Goal: Task Accomplishment & Management: Use online tool/utility

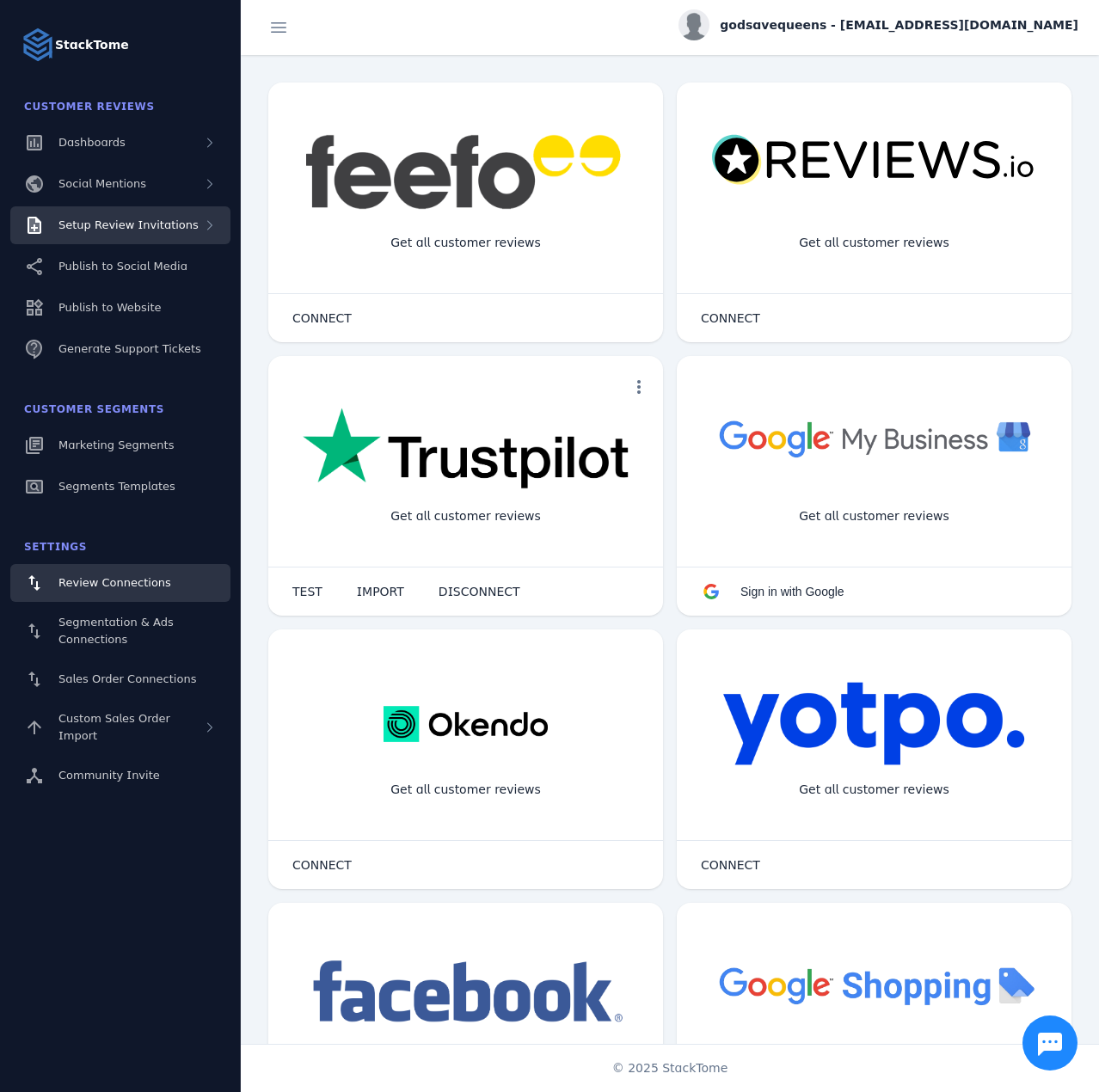
click at [180, 222] on span "Setup Review Invitations" at bounding box center [128, 224] width 140 height 13
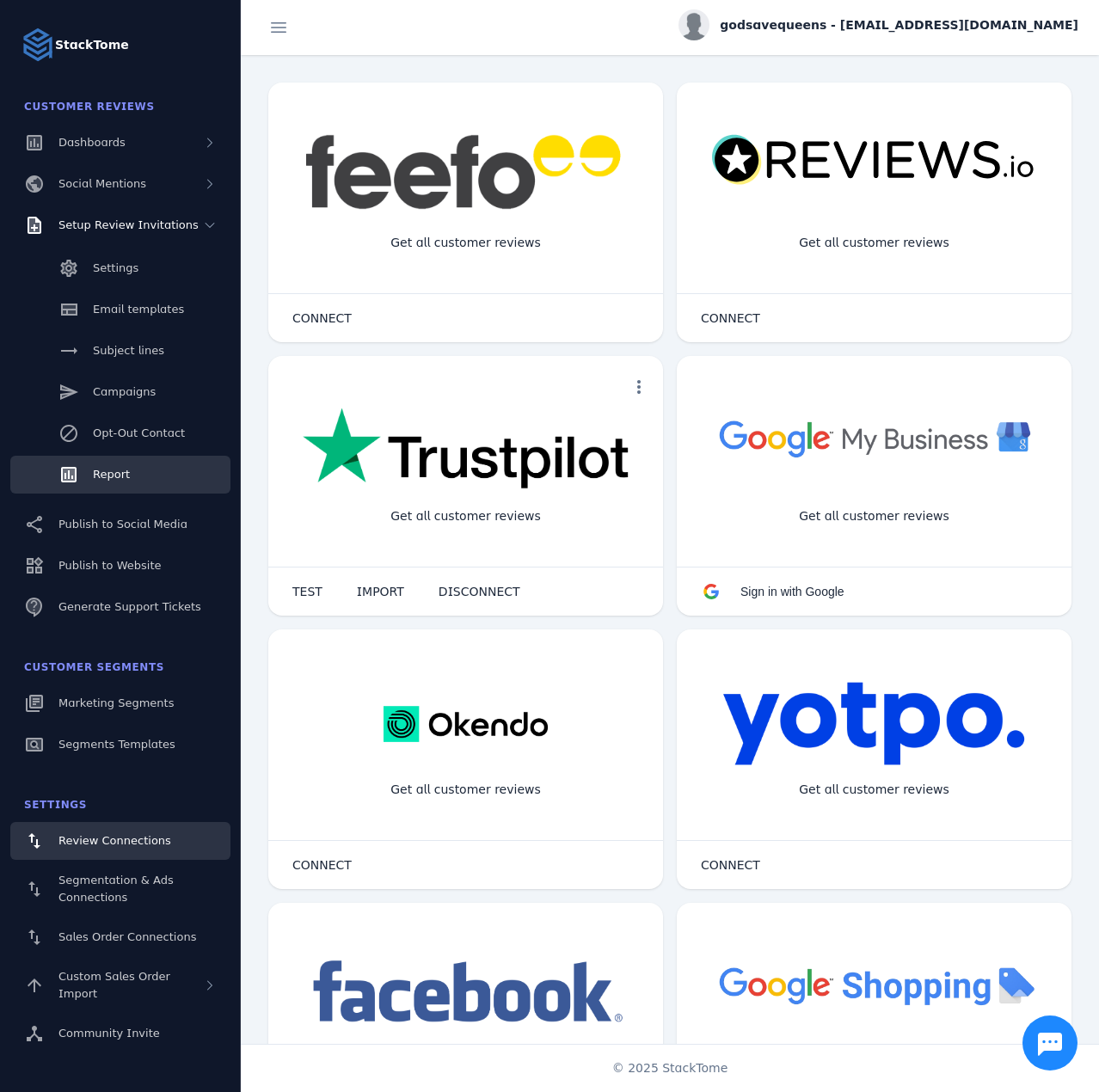
click at [109, 461] on link "Report" at bounding box center [120, 474] width 221 height 38
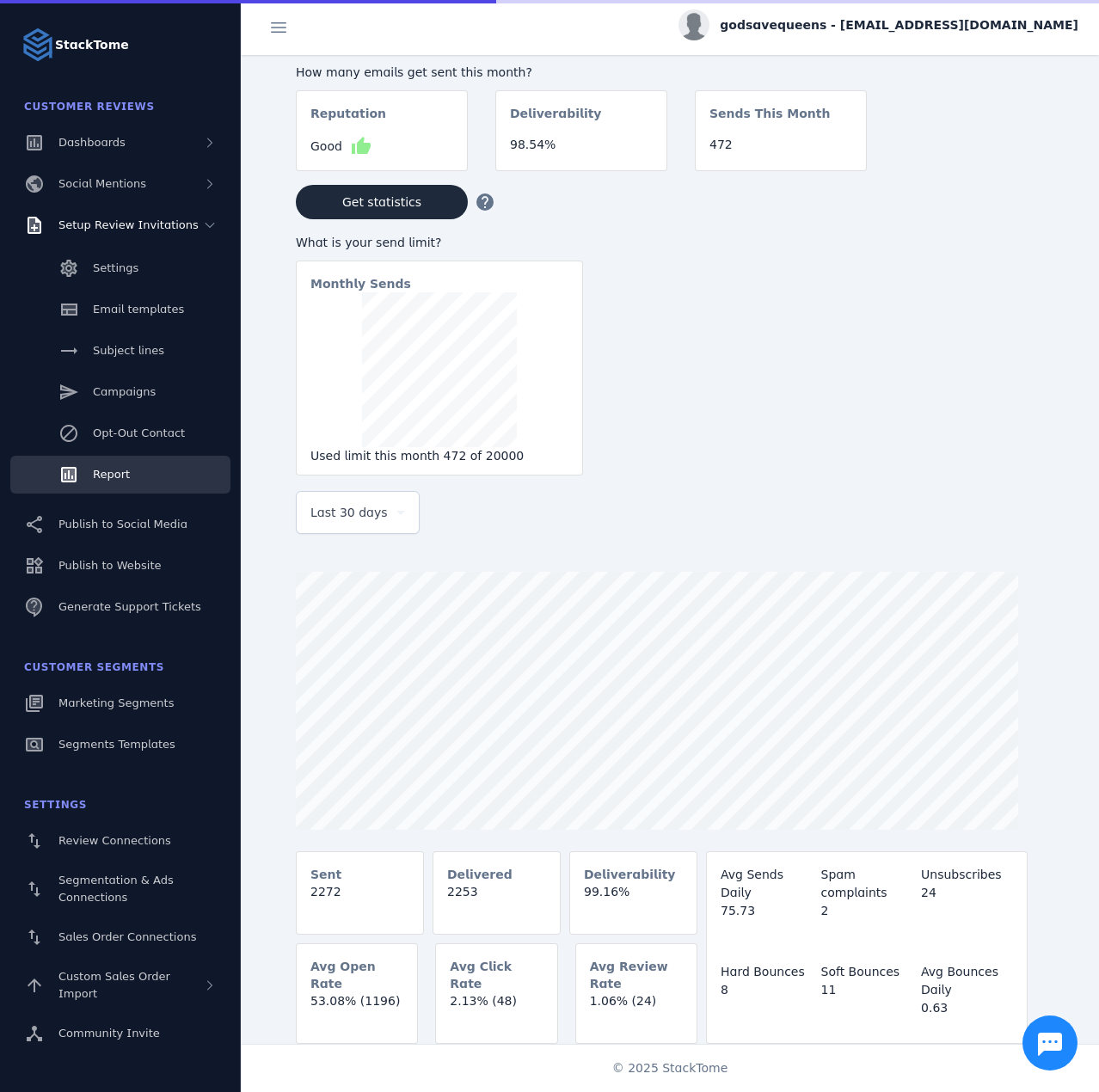
click at [358, 523] on span "Last 30 days" at bounding box center [350, 512] width 78 height 20
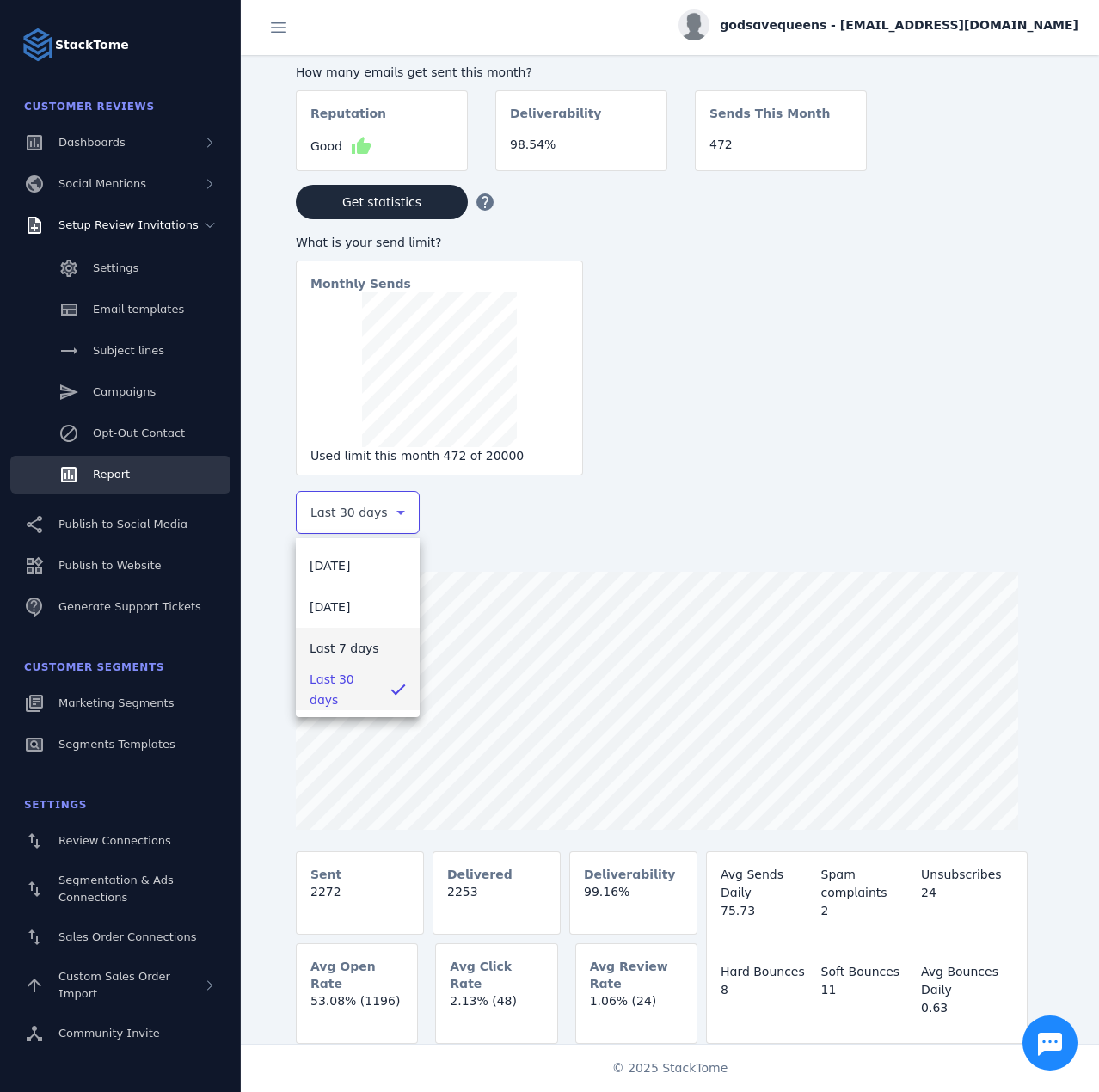
click at [347, 652] on span "Last 7 days" at bounding box center [345, 648] width 70 height 20
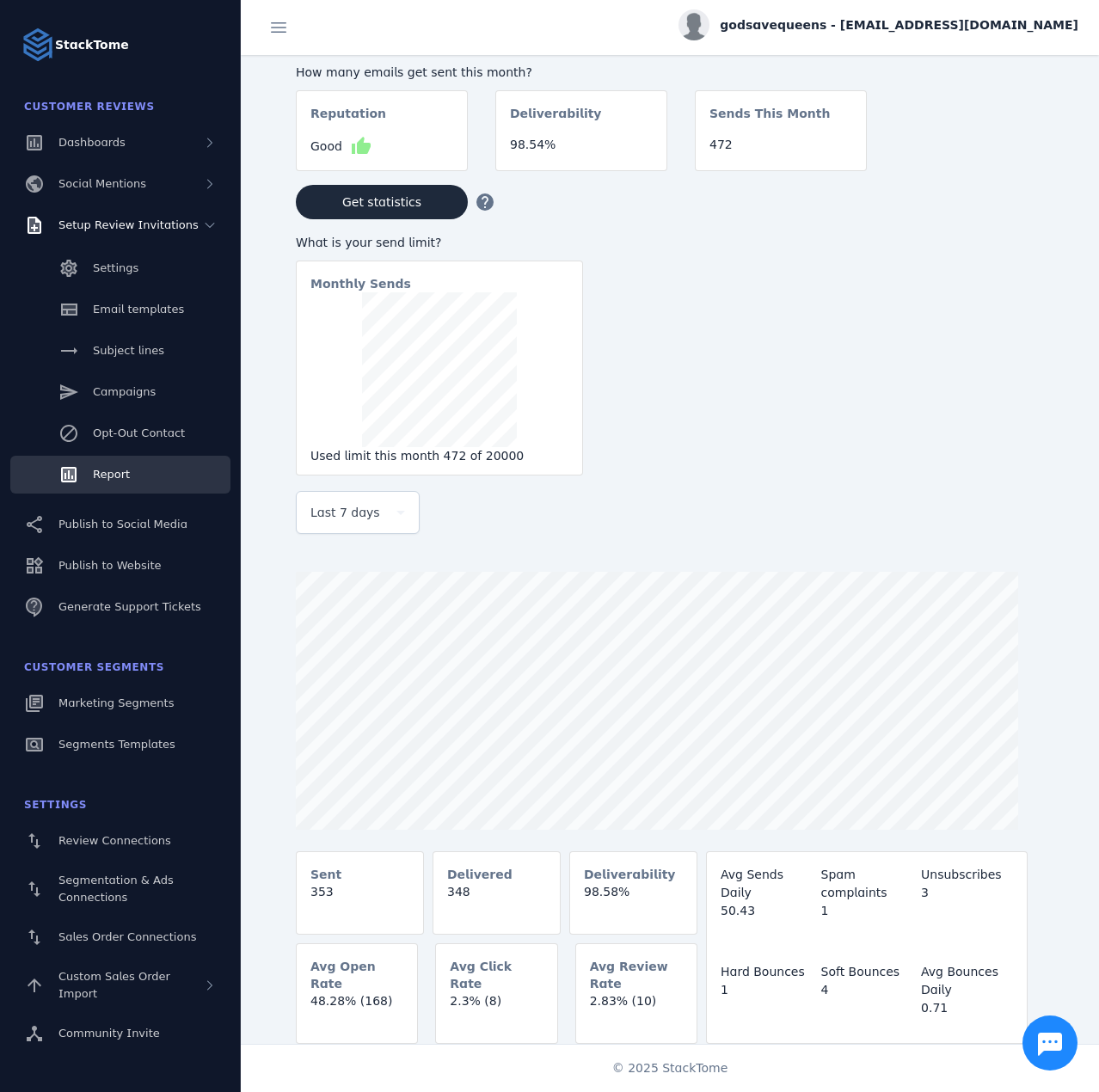
click at [944, 25] on span "godsavequeens - [EMAIL_ADDRESS][DOMAIN_NAME]" at bounding box center [899, 25] width 359 height 18
drag, startPoint x: 1014, startPoint y: 154, endPoint x: 558, endPoint y: 112, distance: 457.9
click at [1013, 154] on button "Sign out" at bounding box center [1016, 166] width 123 height 41
